Goal: Information Seeking & Learning: Learn about a topic

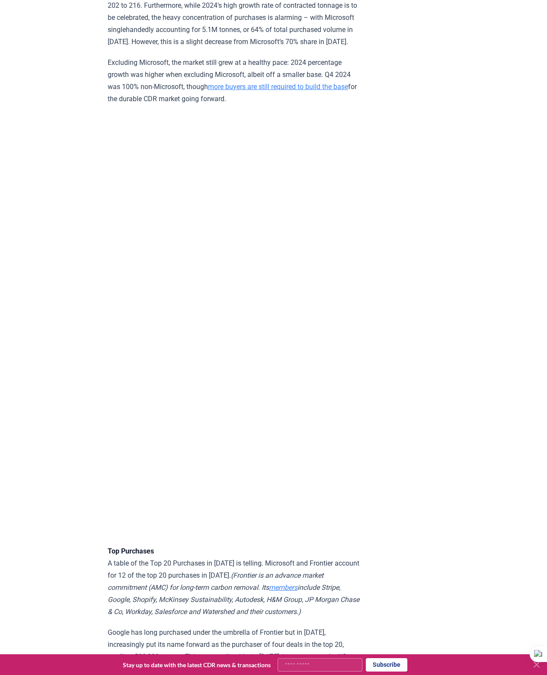
scroll to position [1675, 0]
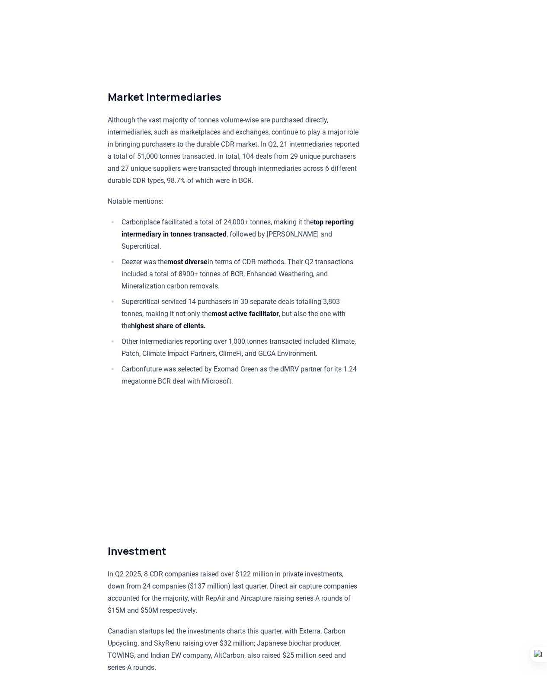
scroll to position [4464, 0]
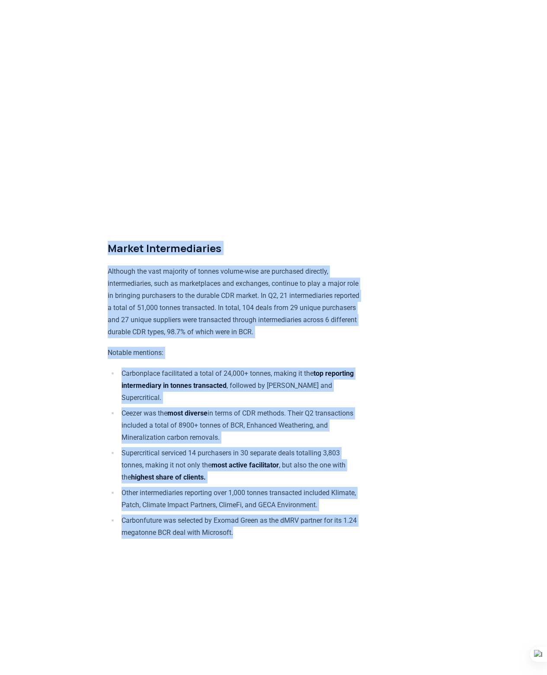
drag, startPoint x: 106, startPoint y: 88, endPoint x: 287, endPoint y: 365, distance: 331.1
click at [235, 365] on div at bounding box center [235, 365] width 0 height 0
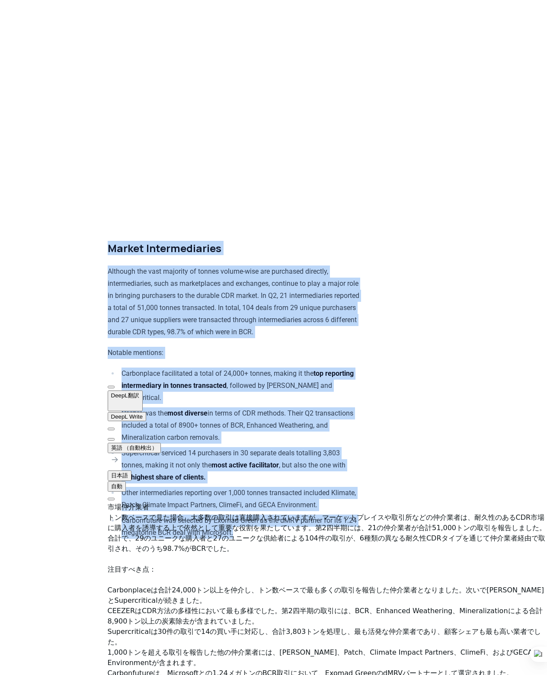
click at [296, 367] on li "Carbonplace facilitated a total of 24,000+ tonnes, making it the top reporting …" at bounding box center [240, 385] width 242 height 36
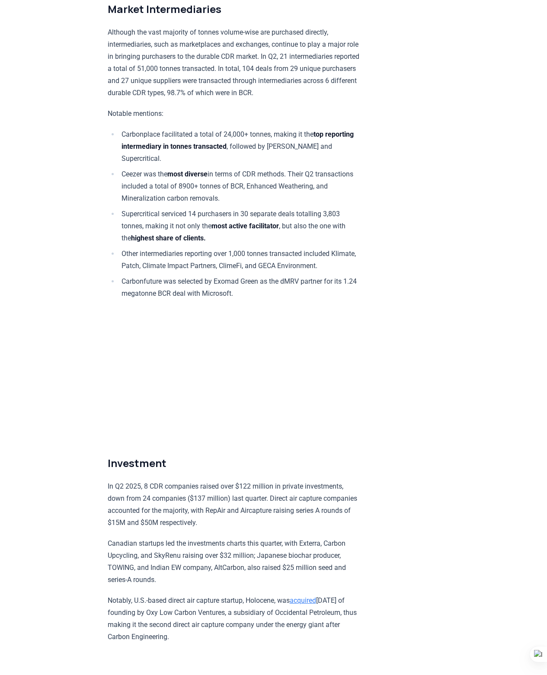
scroll to position [4701, 0]
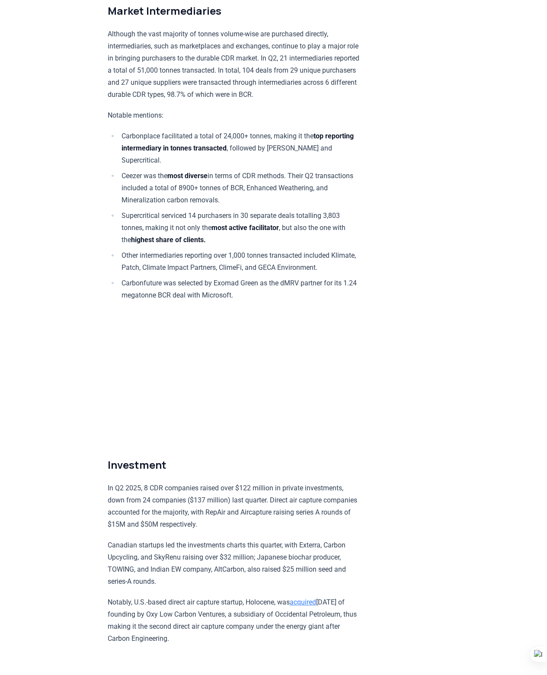
click at [133, 482] on p "In Q2 2025, 8 CDR companies raised over $122 million in private investments, do…" at bounding box center [234, 506] width 253 height 48
drag, startPoint x: 108, startPoint y: 291, endPoint x: 387, endPoint y: 440, distance: 316.8
click at [389, 447] on div at bounding box center [389, 447] width 0 height 0
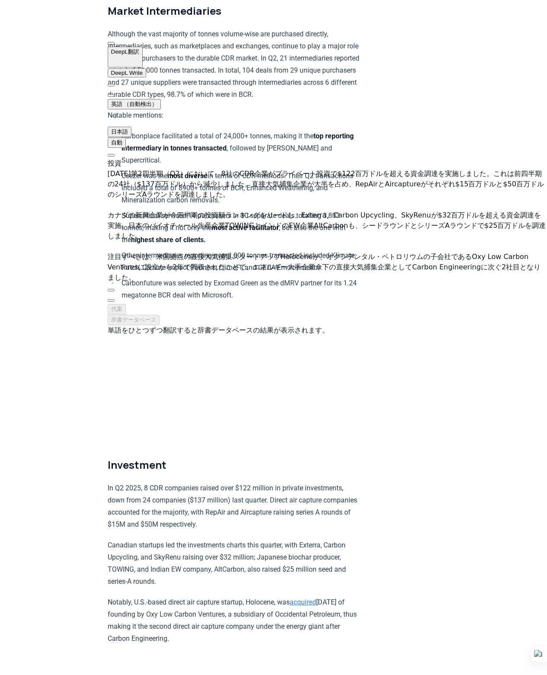
scroll to position [25, 0]
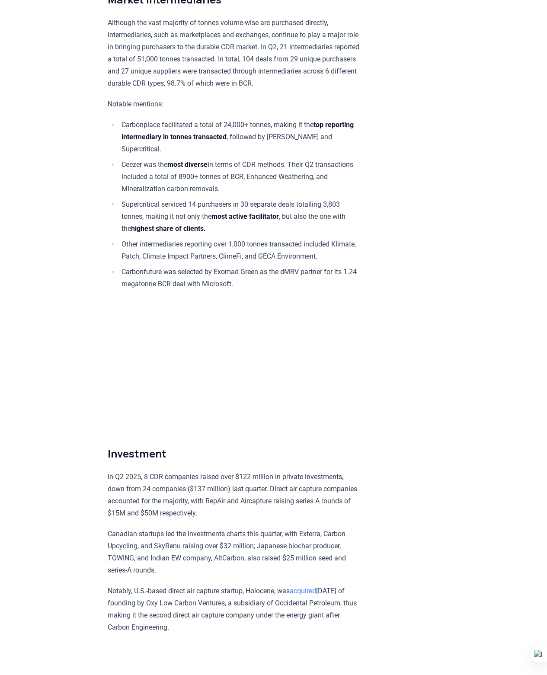
scroll to position [4923, 0]
